Goal: Navigation & Orientation: Find specific page/section

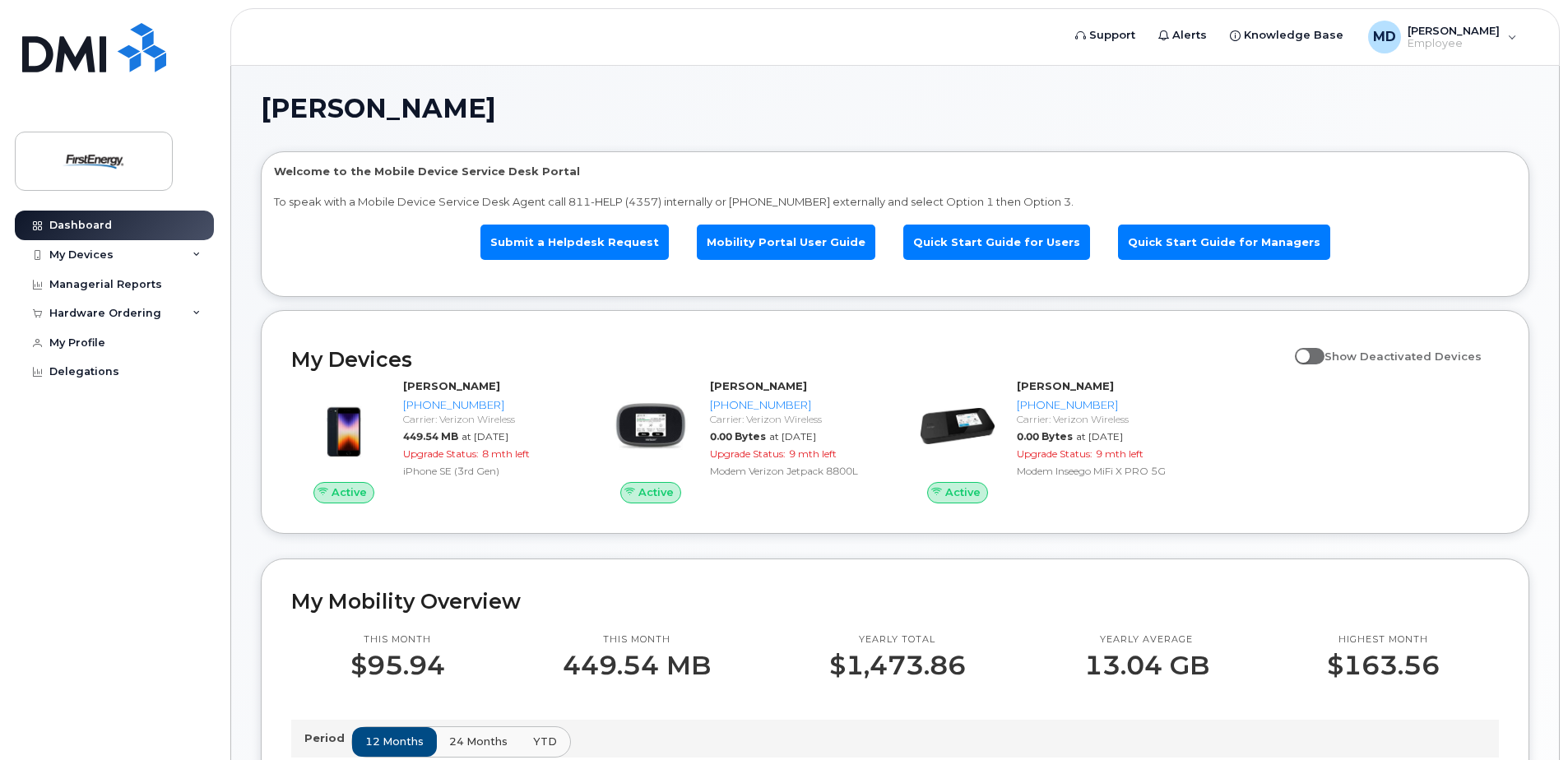
click at [1324, 359] on span at bounding box center [1310, 356] width 30 height 16
click at [1308, 354] on input "Show Deactivated Devices" at bounding box center [1301, 347] width 13 height 13
click at [1314, 358] on span at bounding box center [1310, 356] width 30 height 16
click at [1308, 354] on input "Show Deactivated Devices" at bounding box center [1301, 347] width 13 height 13
checkbox input "false"
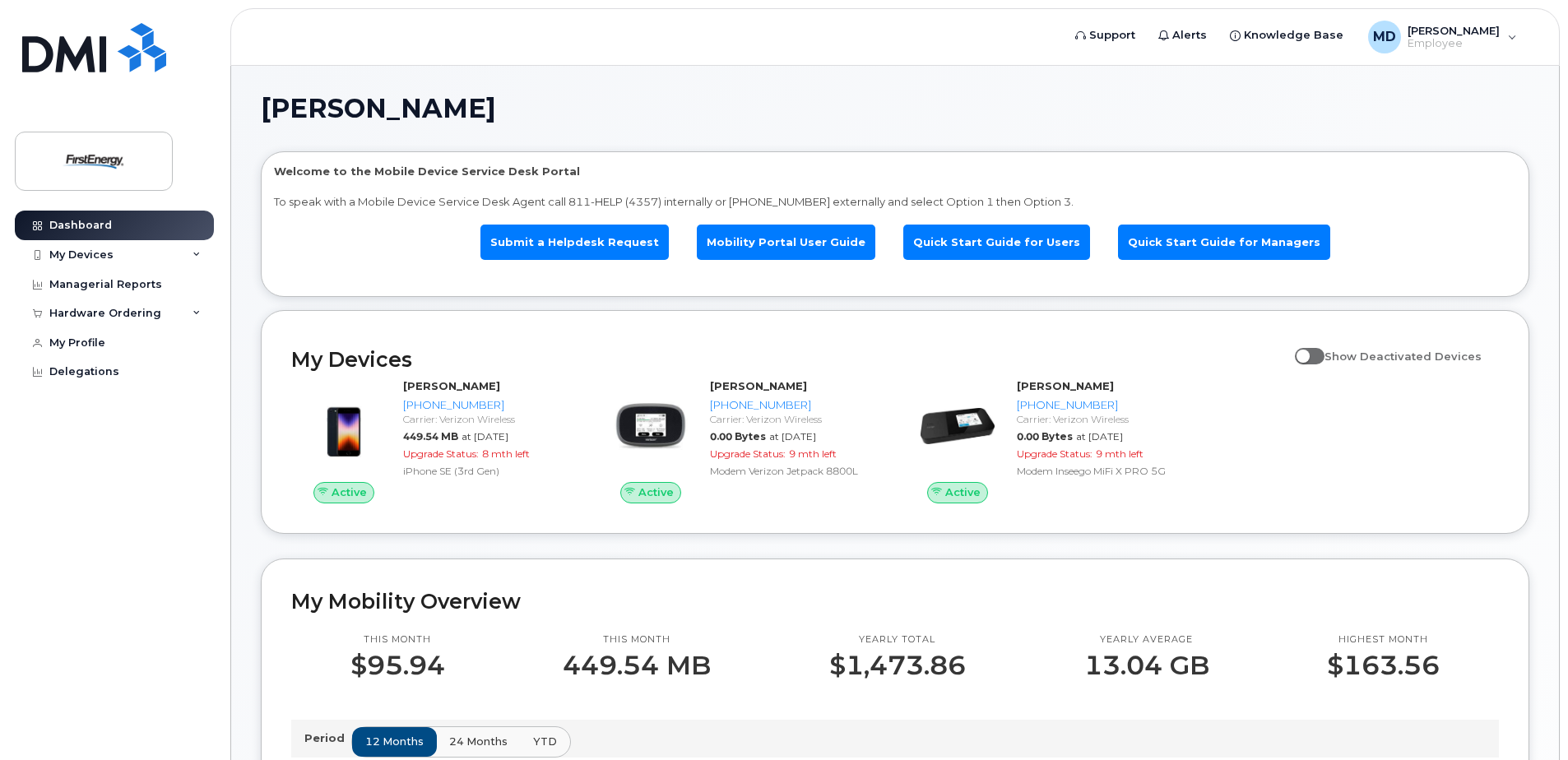
click at [1247, 431] on div "Active [PERSON_NAME] [PHONE_NUMBER] Carrier: Verizon Wireless 449.54 MB at [DAT…" at bounding box center [894, 441] width 1227 height 145
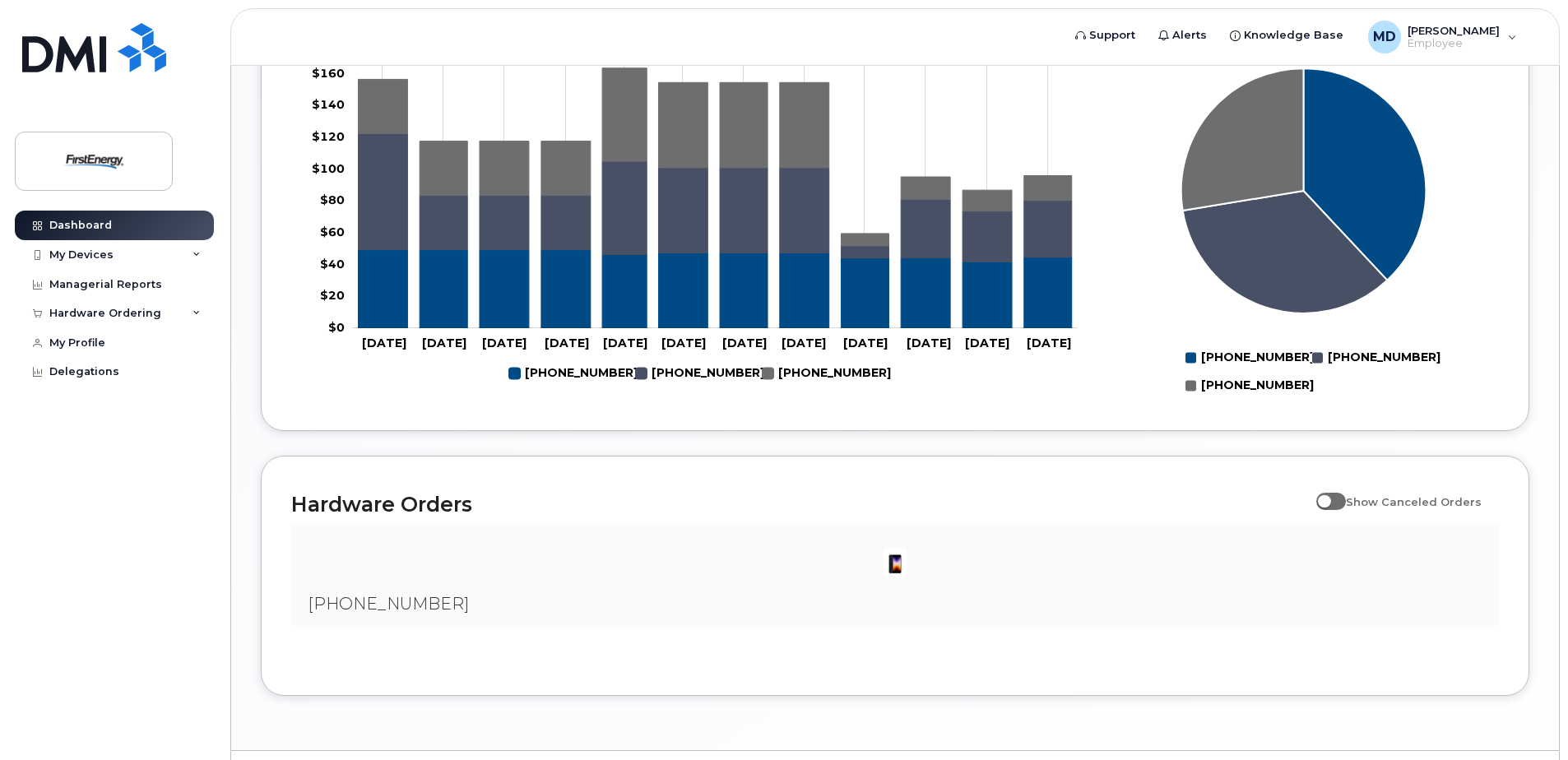
scroll to position [783, 0]
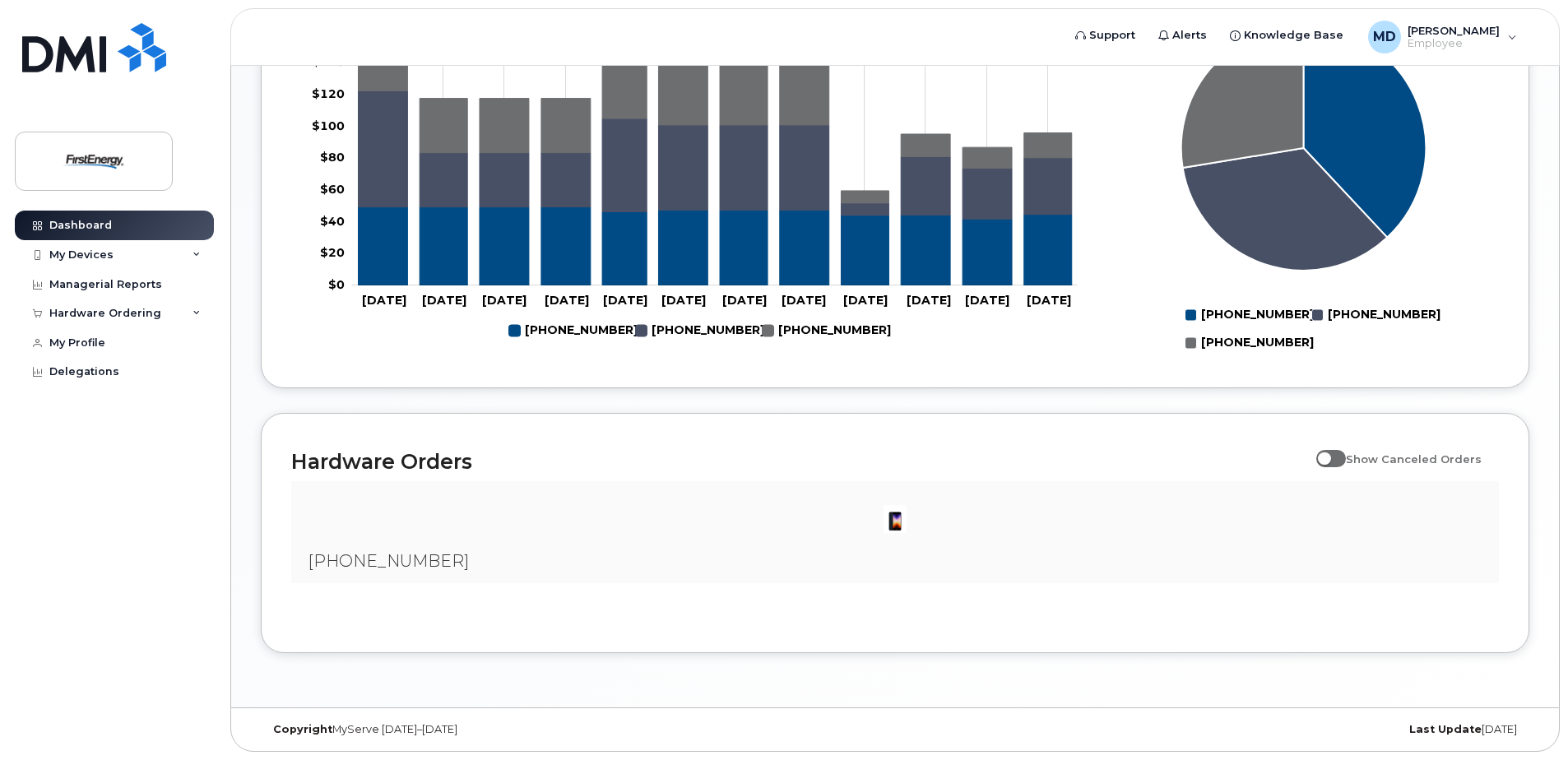
click at [1346, 463] on span at bounding box center [1331, 458] width 30 height 16
click at [1329, 457] on input "Show Canceled Orders" at bounding box center [1322, 449] width 13 height 13
click at [1335, 462] on span at bounding box center [1331, 458] width 30 height 16
click at [1329, 457] on input "Show Canceled Orders" at bounding box center [1322, 449] width 13 height 13
checkbox input "false"
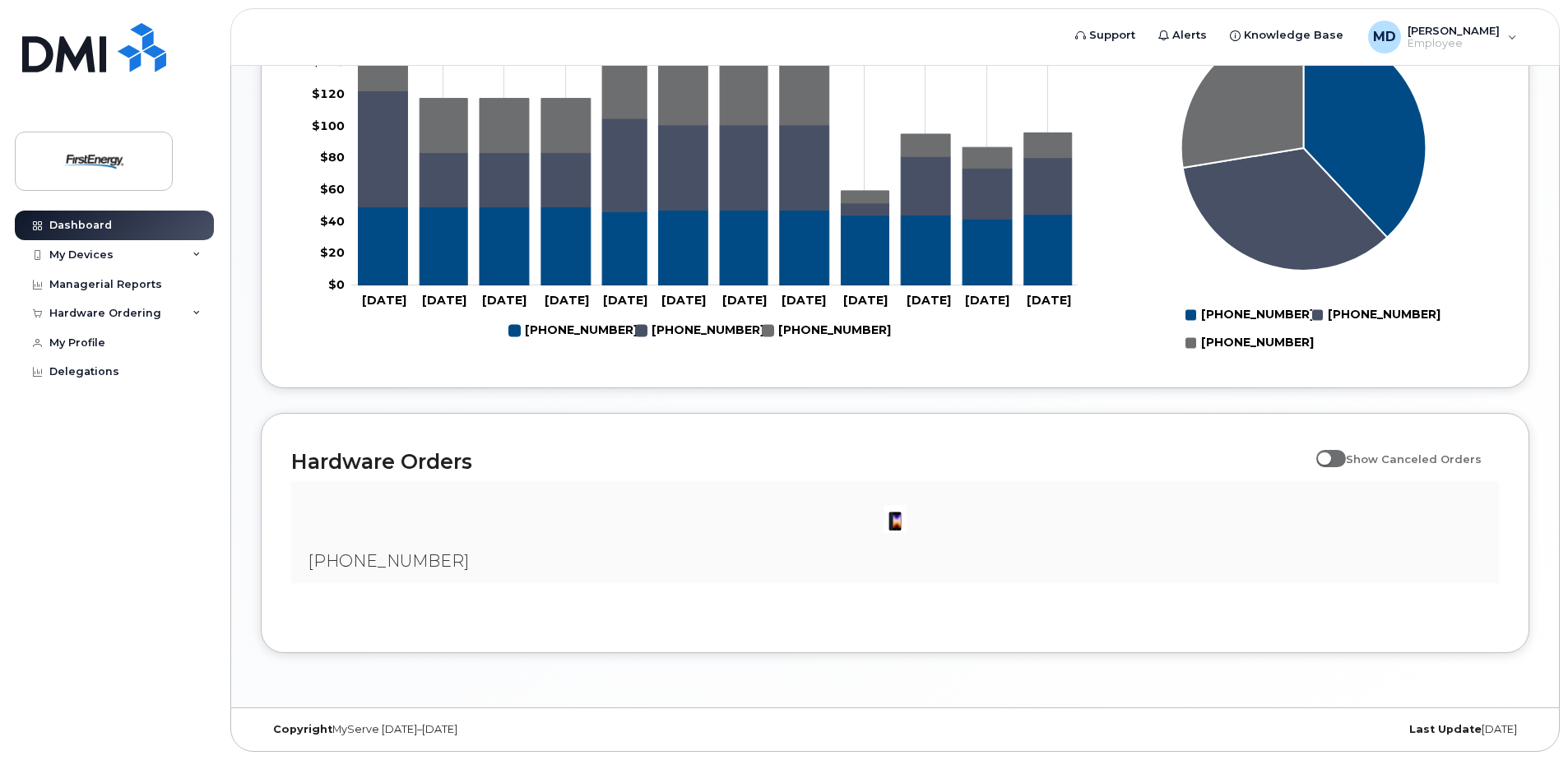
scroll to position [701, 0]
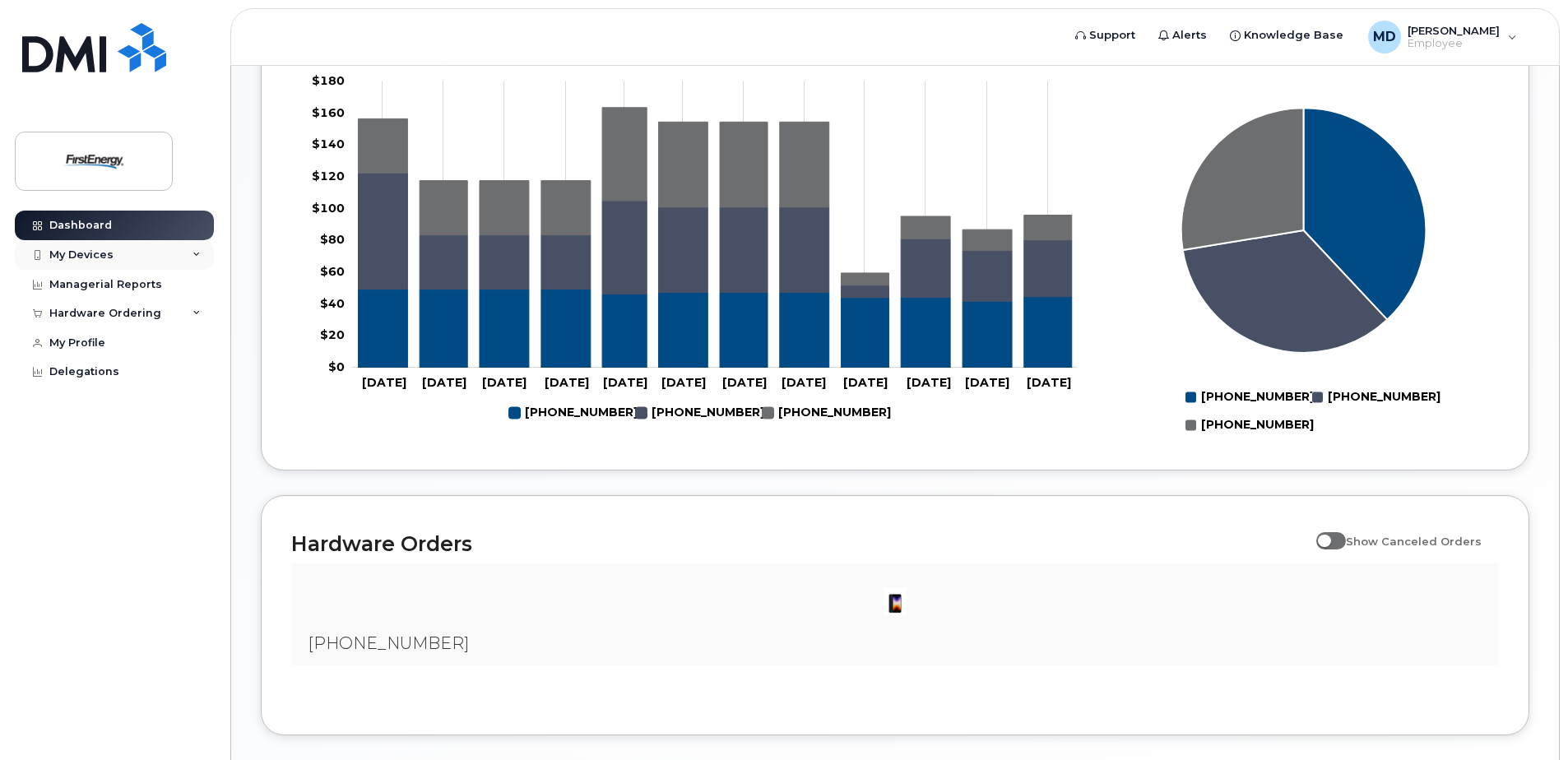
click at [178, 253] on div "My Devices" at bounding box center [114, 255] width 199 height 30
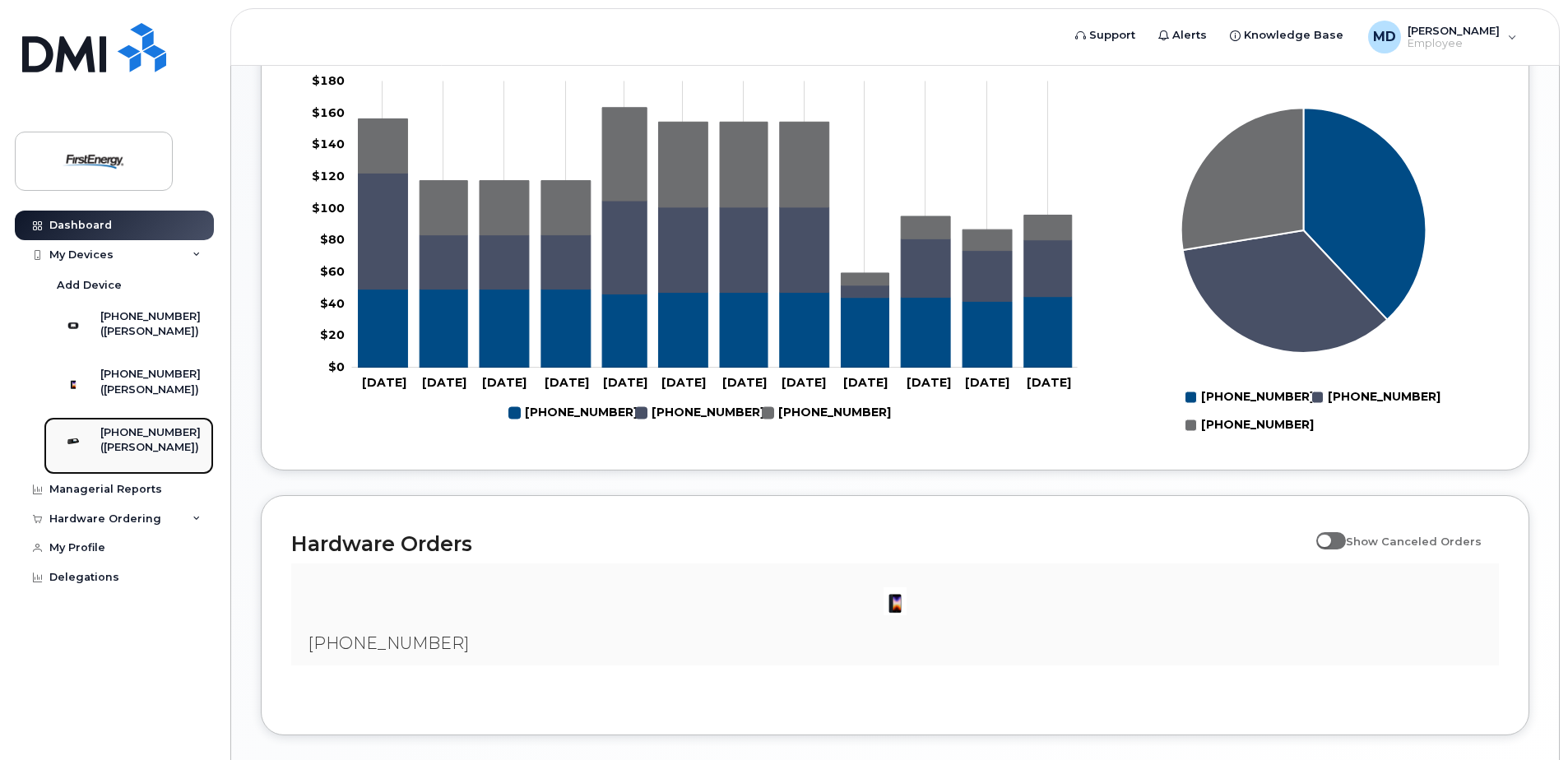
click at [125, 455] on div "([PERSON_NAME])" at bounding box center [150, 447] width 100 height 15
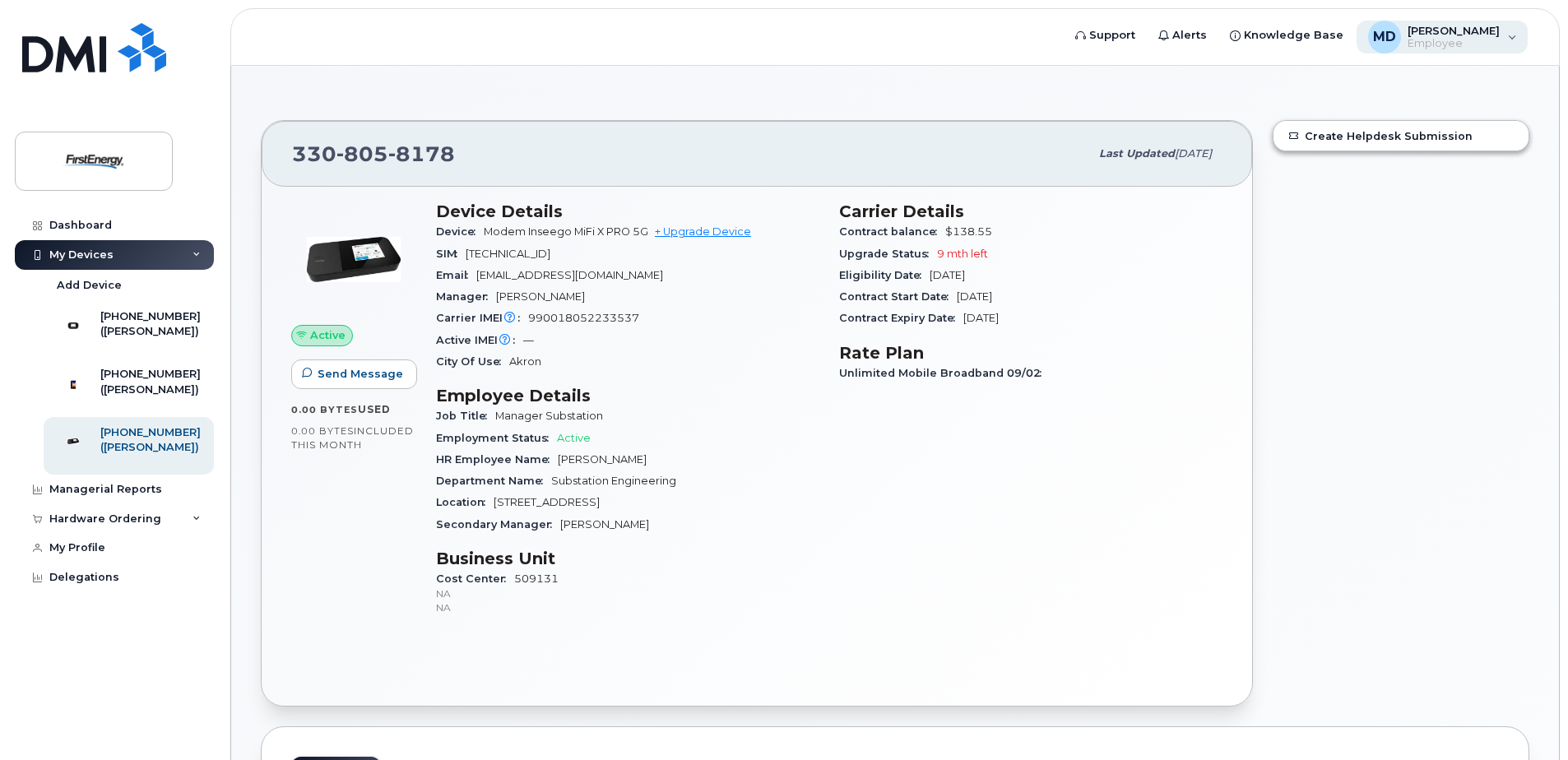
click at [1484, 41] on span "Employee" at bounding box center [1454, 43] width 92 height 13
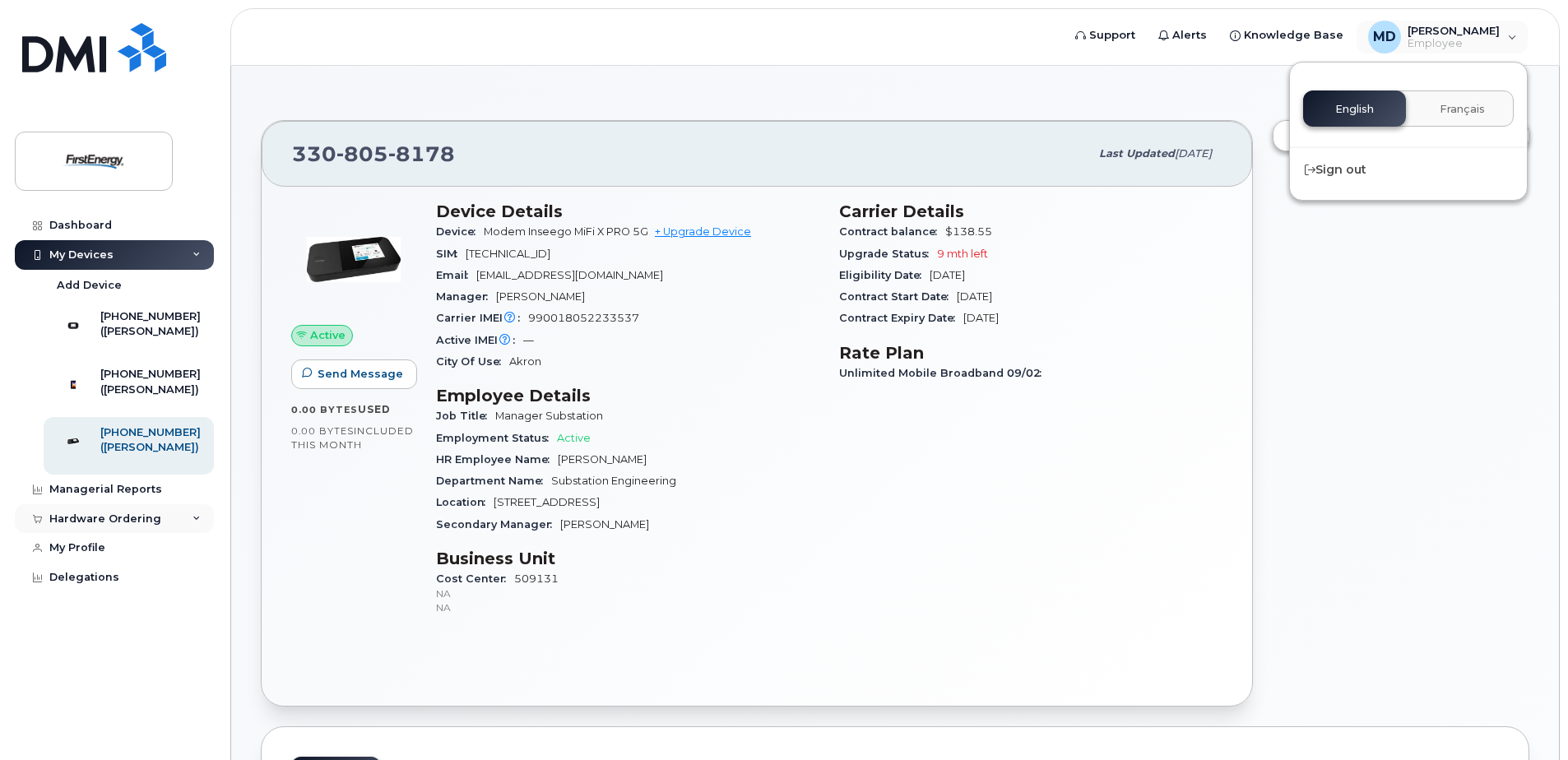
click at [97, 526] on div "Hardware Ordering" at bounding box center [105, 519] width 112 height 13
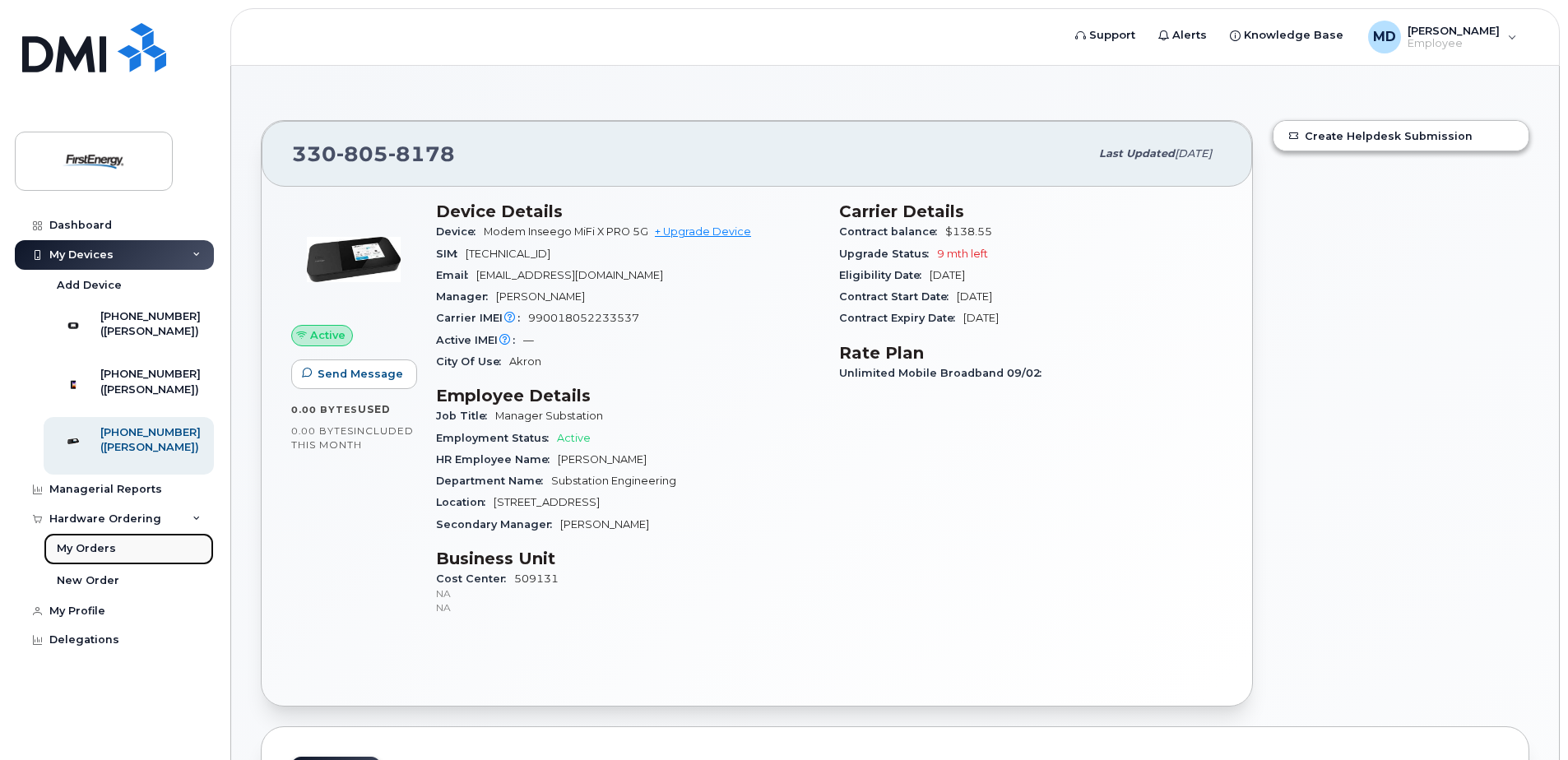
click at [93, 556] on div "My Orders" at bounding box center [86, 548] width 59 height 15
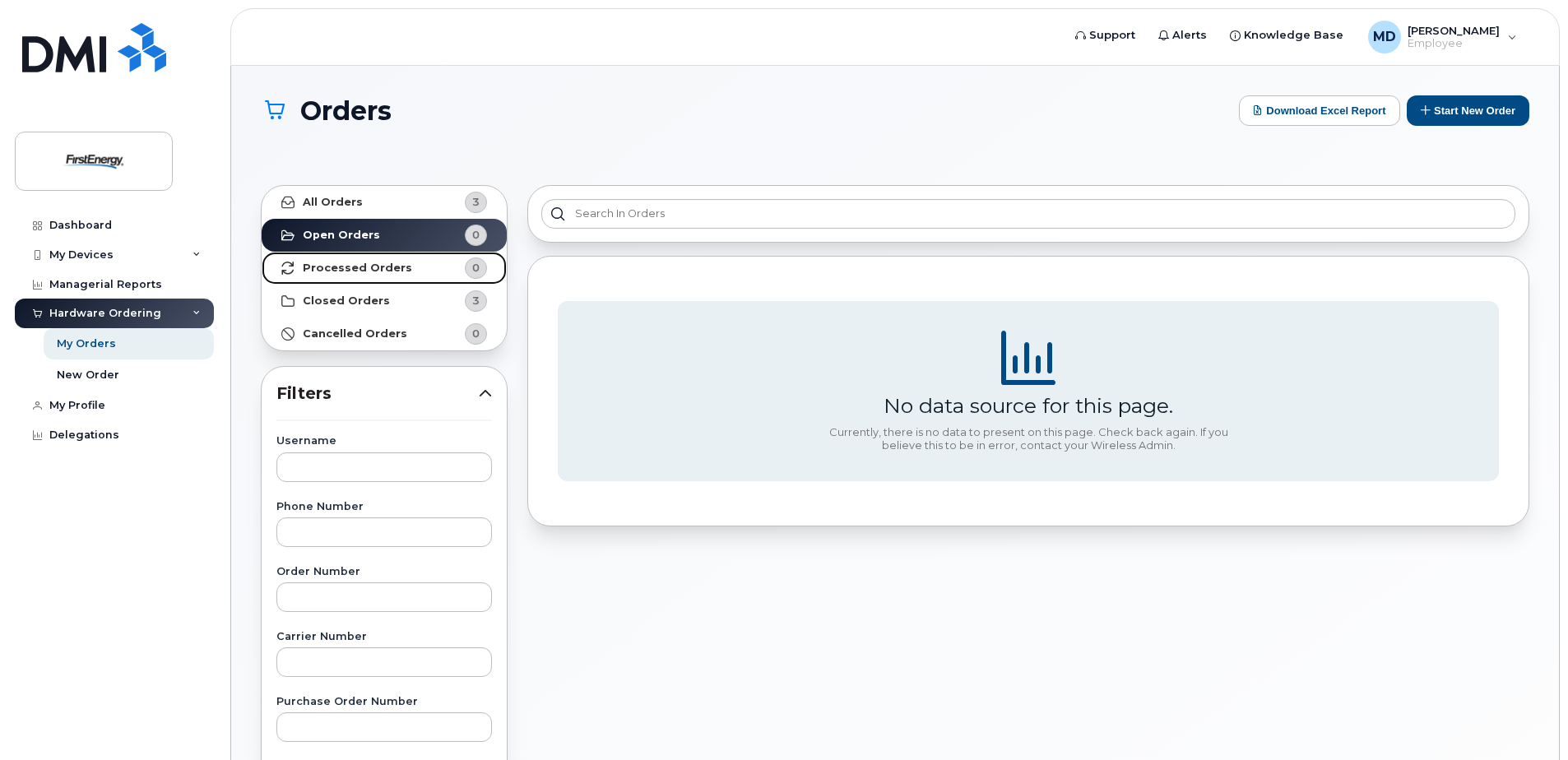
click at [372, 269] on strong "Processed Orders" at bounding box center [357, 268] width 109 height 13
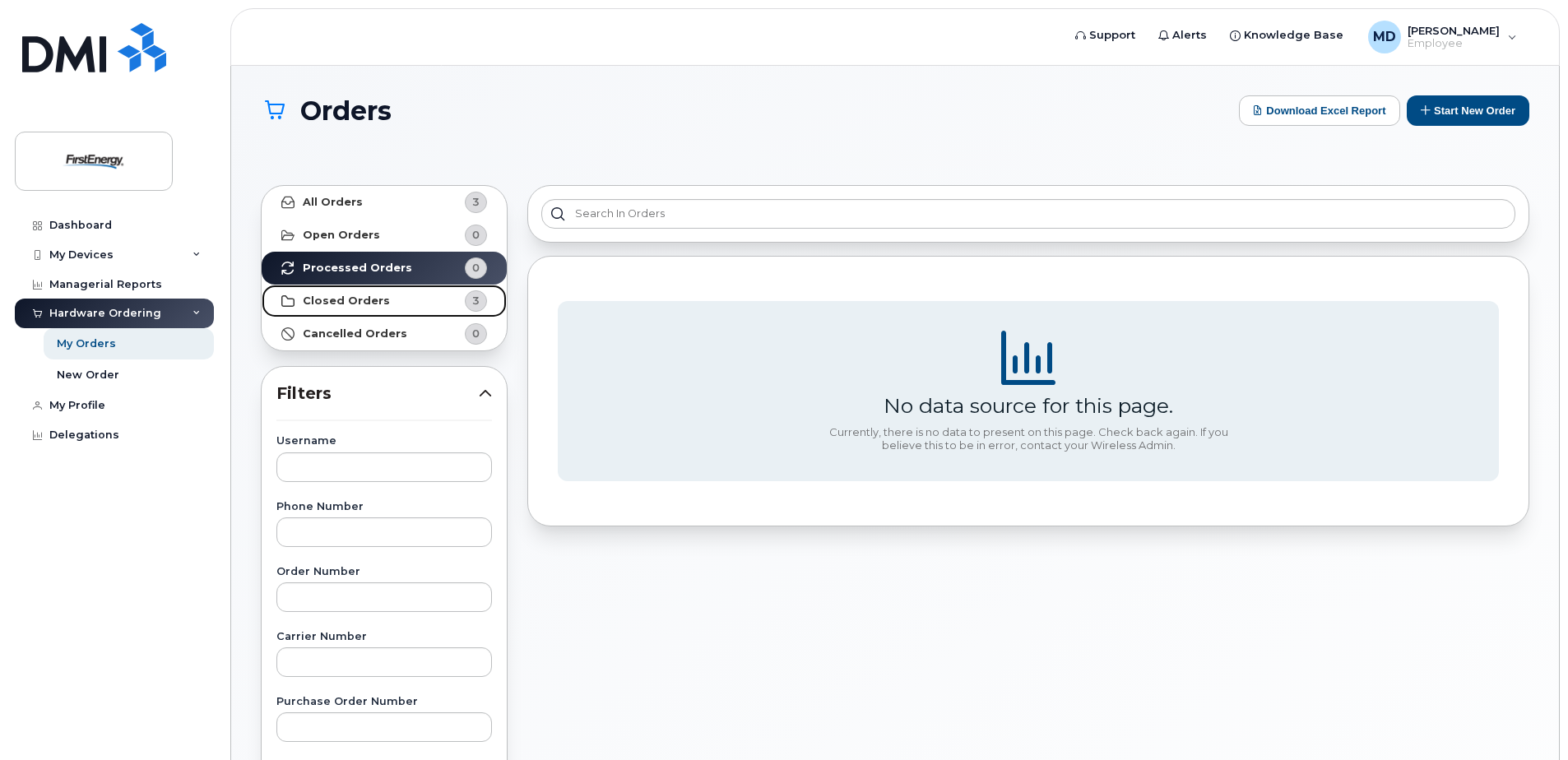
click at [365, 302] on strong "Closed Orders" at bounding box center [346, 301] width 87 height 13
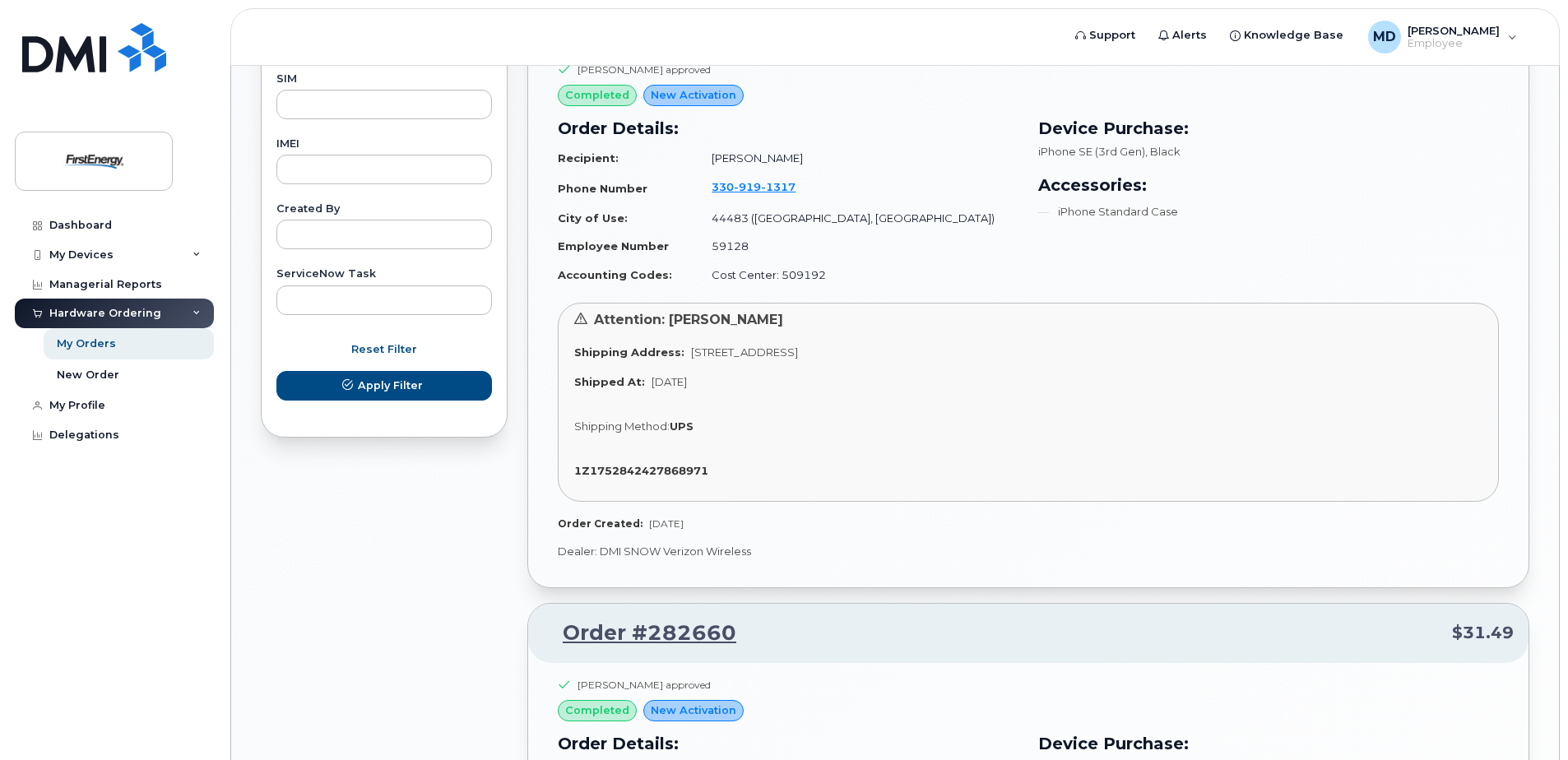
scroll to position [1006, 0]
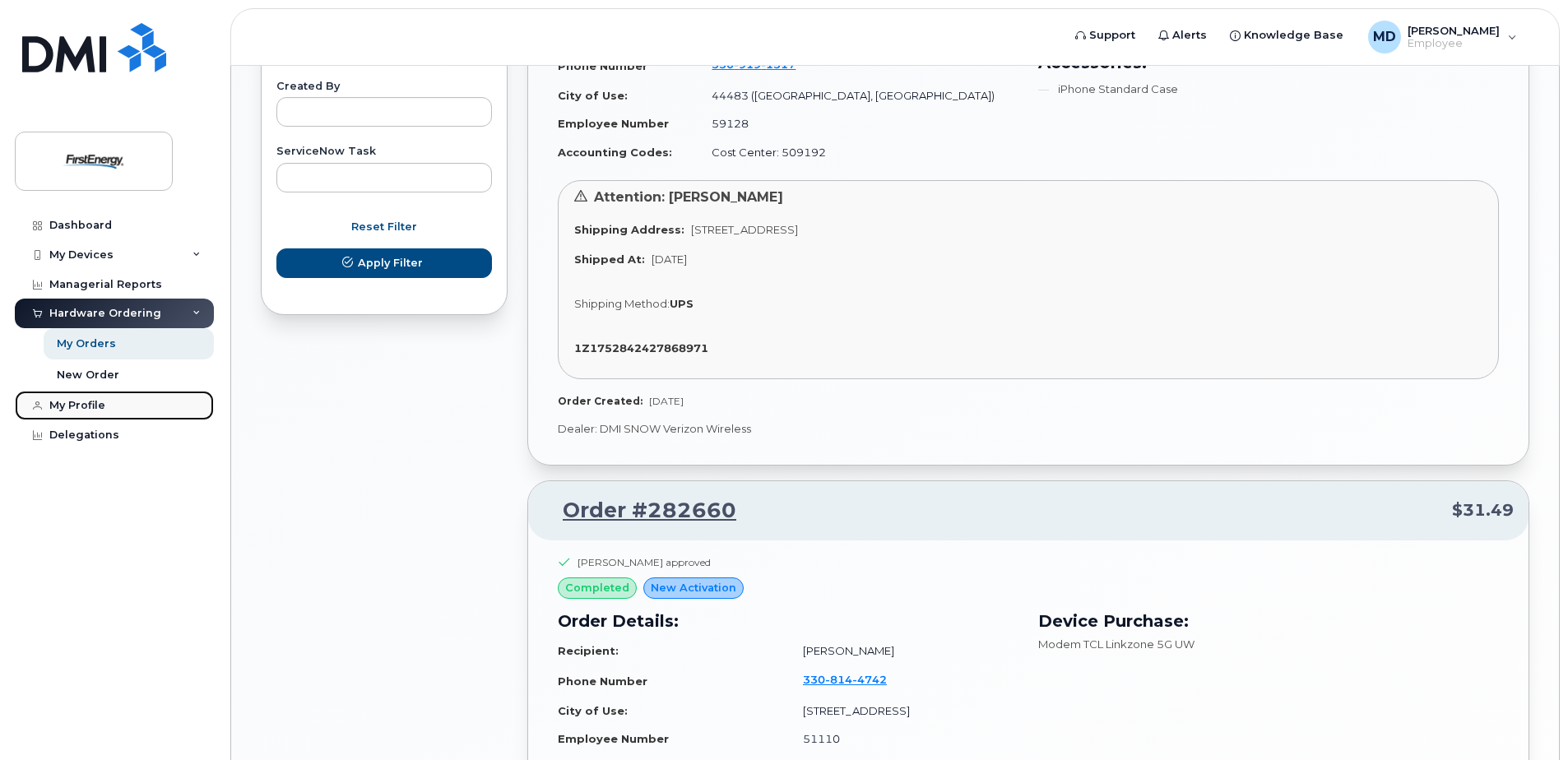
click at [77, 411] on div "My Profile" at bounding box center [77, 405] width 56 height 13
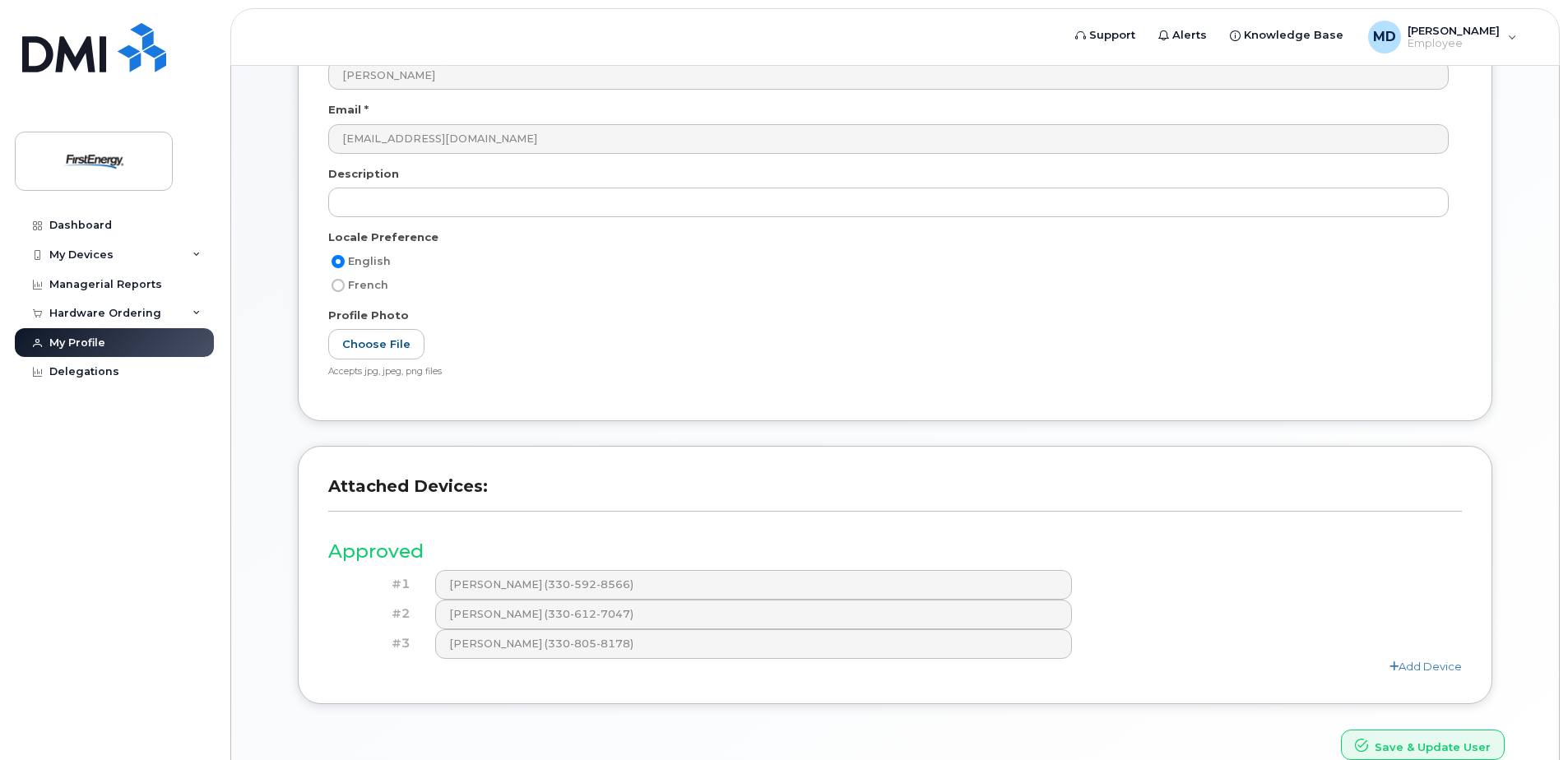
scroll to position [276, 0]
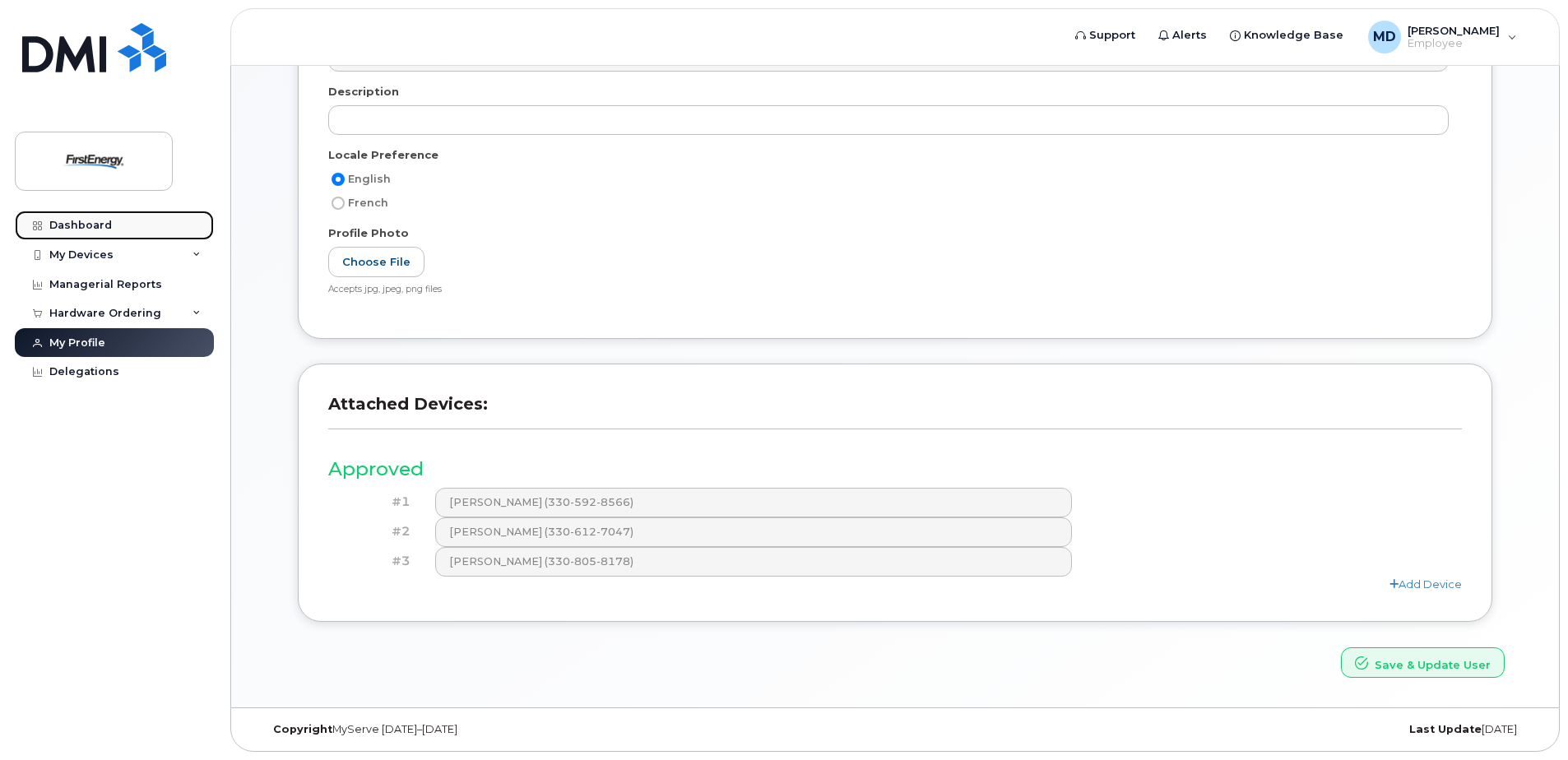
click at [72, 226] on div "Dashboard" at bounding box center [80, 225] width 63 height 13
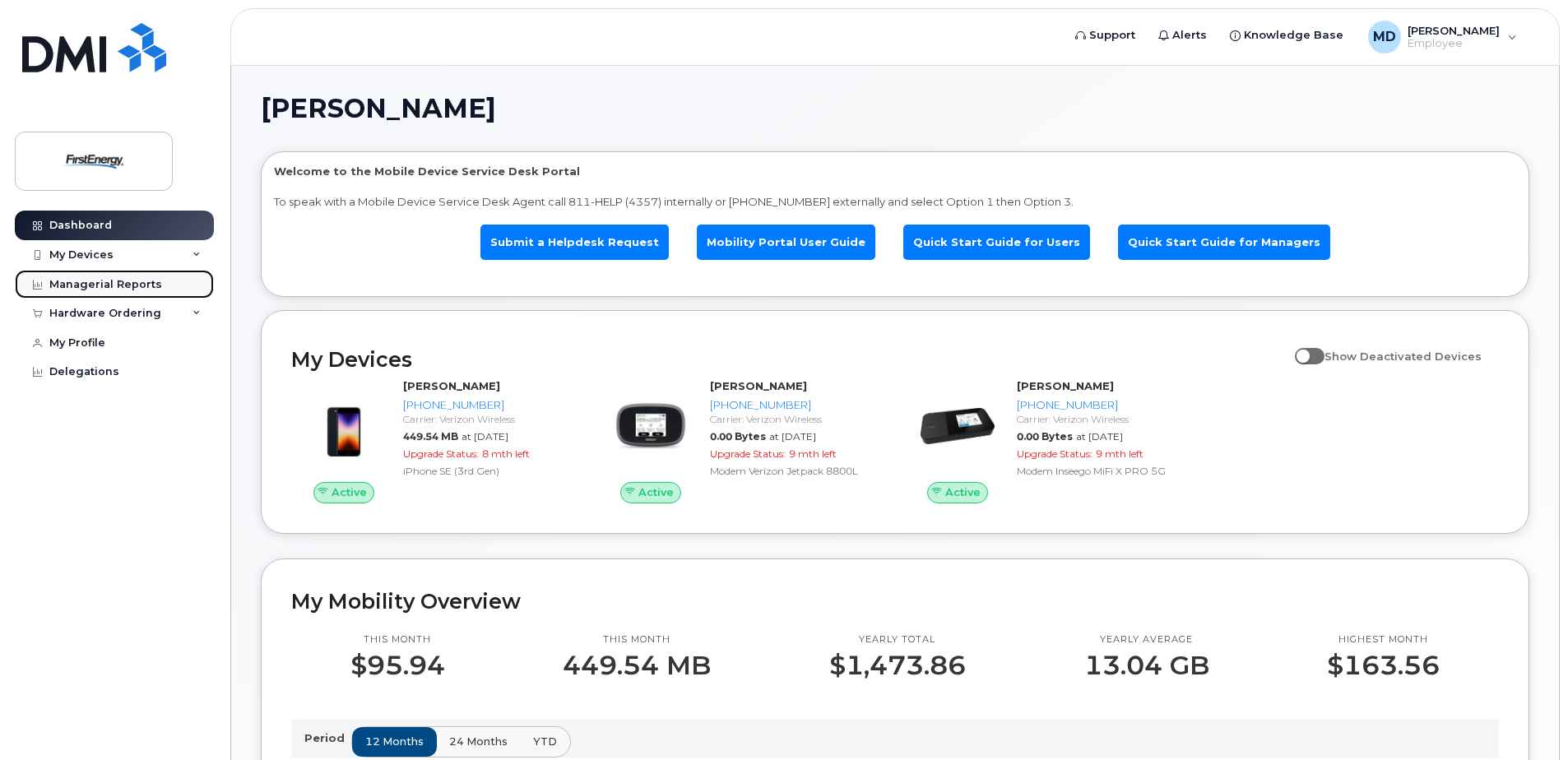
click at [100, 285] on div "Managerial Reports" at bounding box center [105, 284] width 113 height 13
click at [39, 285] on icon at bounding box center [37, 285] width 9 height 9
